Goal: Find specific page/section: Find specific page/section

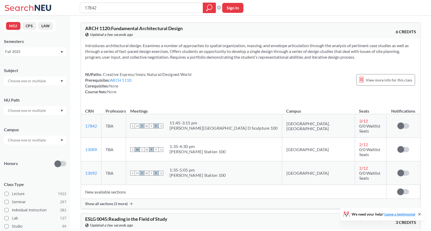
click at [139, 9] on input "17842" at bounding box center [141, 7] width 115 height 9
type input "13128"
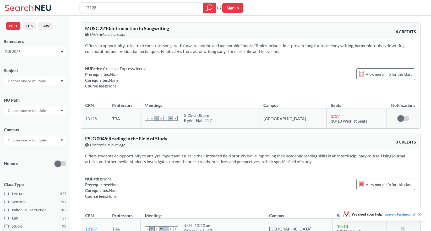
click at [106, 10] on input "13128" at bounding box center [141, 7] width 115 height 9
paste input "9473"
type input "19473"
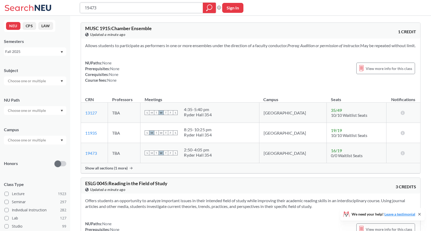
click at [111, 9] on input "19473" at bounding box center [141, 7] width 115 height 9
paste input "87"
type input "19487"
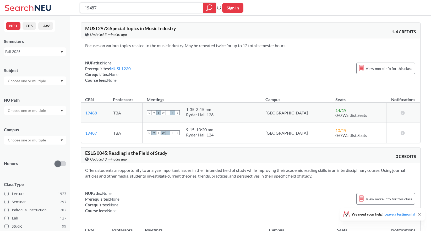
click at [134, 5] on input "19487" at bounding box center [141, 7] width 115 height 9
paste input "20466"
type input "20466"
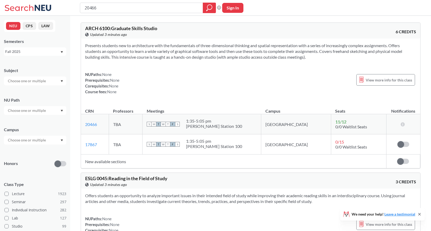
click at [109, 9] on input "20466" at bounding box center [141, 7] width 115 height 9
type input "20467"
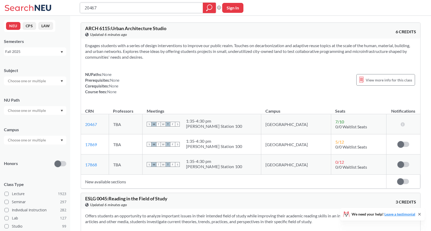
click at [143, 7] on input "20467" at bounding box center [141, 7] width 115 height 9
paste input "371"
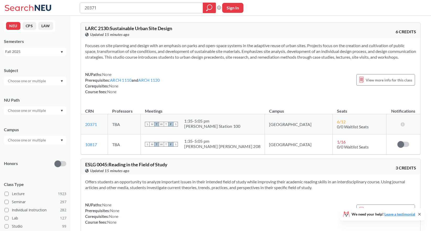
click at [106, 8] on input "20371" at bounding box center [141, 7] width 115 height 9
paste input "1642"
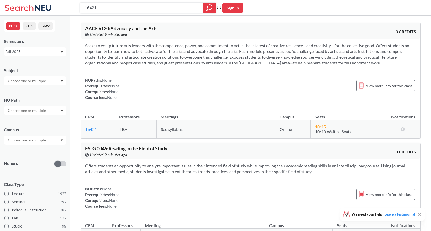
click at [109, 7] on input "16421" at bounding box center [141, 7] width 115 height 9
paste input "4974"
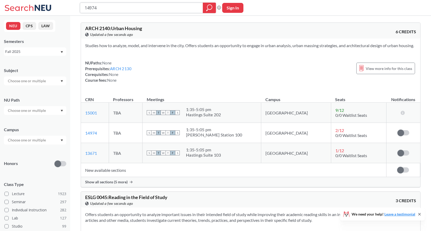
click at [105, 6] on input "14974" at bounding box center [141, 7] width 115 height 9
paste input "20371"
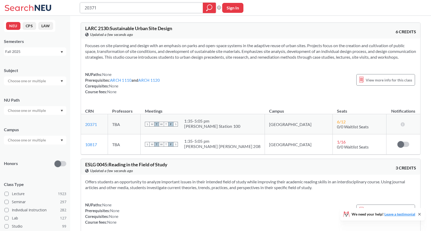
click at [110, 9] on input "20371" at bounding box center [141, 7] width 115 height 9
paste input "17852"
type input "17852"
